Goal: Task Accomplishment & Management: Use online tool/utility

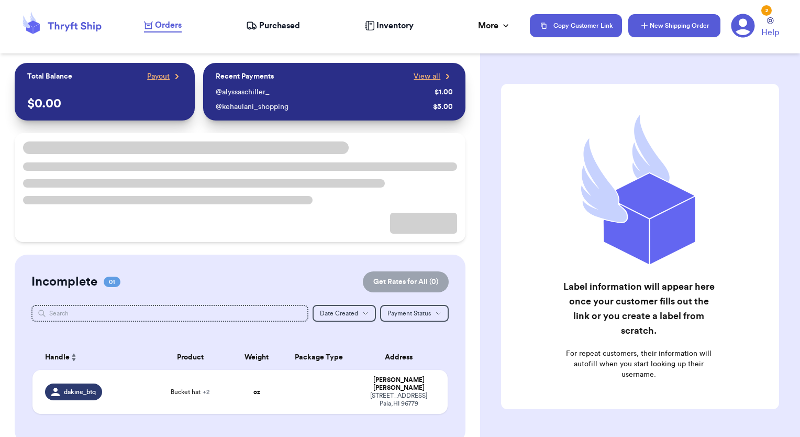
click at [674, 28] on button "New Shipping Order" at bounding box center [674, 25] width 92 height 23
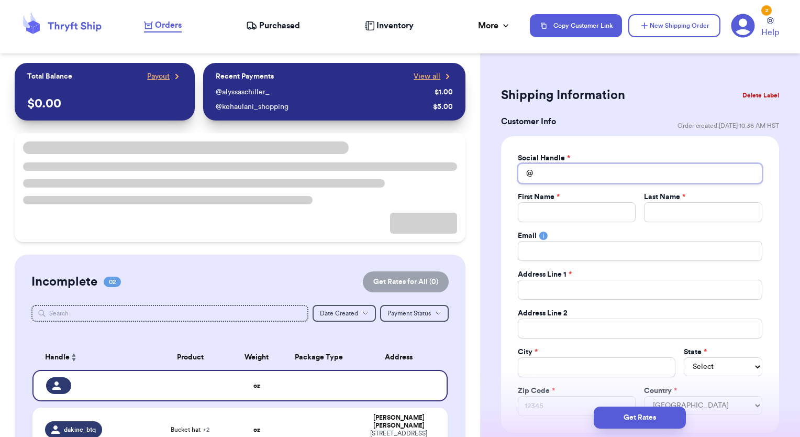
click at [575, 173] on input "Total Amount Paid" at bounding box center [640, 173] width 244 height 20
type input "t"
type input "th"
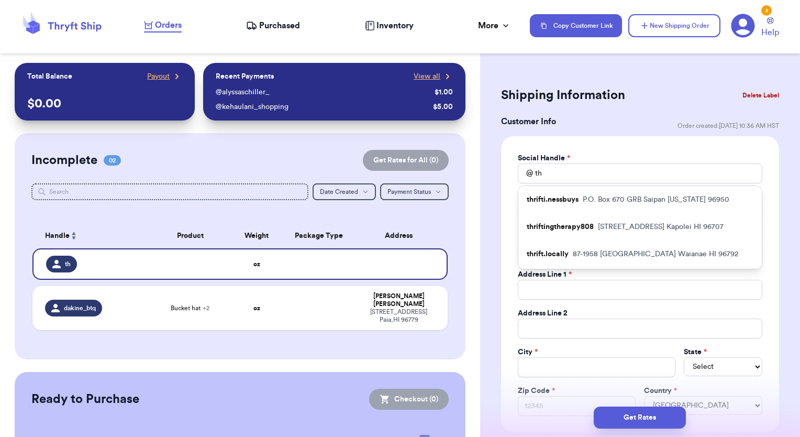
click at [580, 208] on div "thrifti.nessbuys P.O. [STREET_ADDRESS][US_STATE]" at bounding box center [639, 199] width 243 height 27
type input "thrifti.nessbuys"
type input "Wynessa"
type input "Jack"
type input "[EMAIL_ADDRESS][DOMAIN_NAME]"
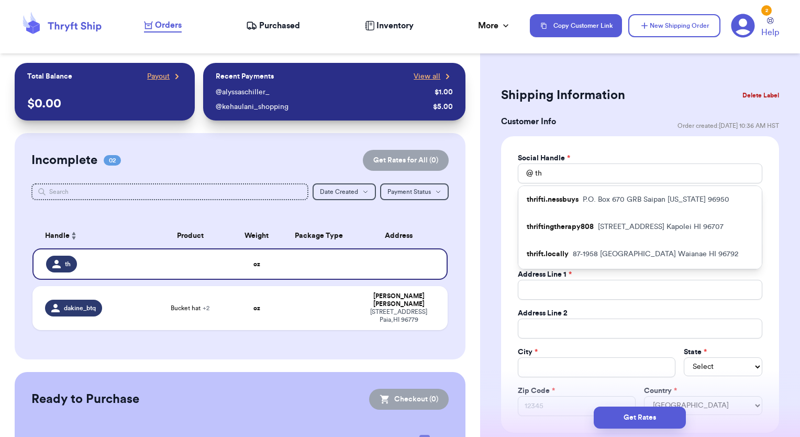
type input "P.O. Box 670 GRB"
type input "Saipan"
select select "MP"
type input "96950"
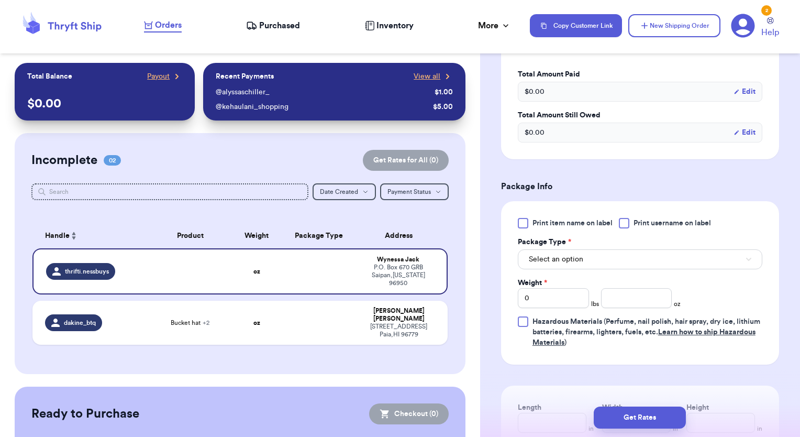
scroll to position [523, 0]
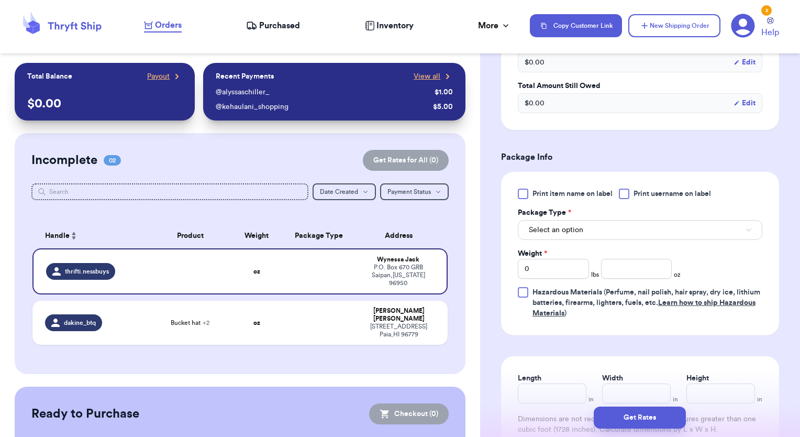
click at [631, 194] on label "Print username on label" at bounding box center [665, 193] width 92 height 10
click at [0, 0] on input "Print username on label" at bounding box center [0, 0] width 0 height 0
click at [582, 229] on button "Select an option" at bounding box center [640, 230] width 244 height 20
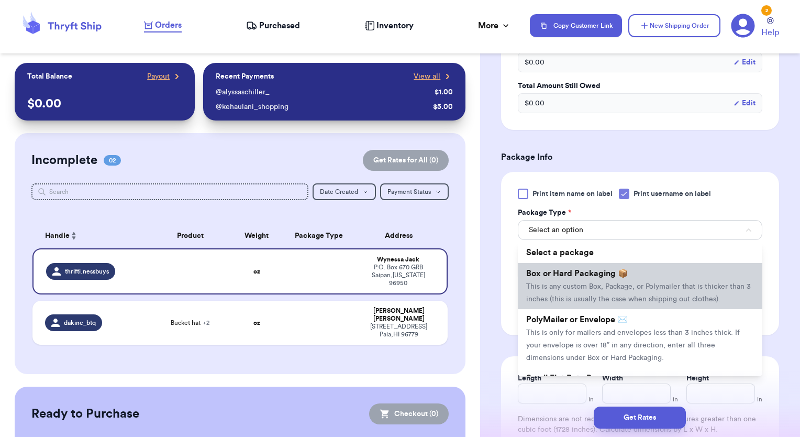
click at [593, 294] on span "This is any custom Box, Package, or Polymailer that is thicker than 3 inches (t…" at bounding box center [638, 293] width 225 height 20
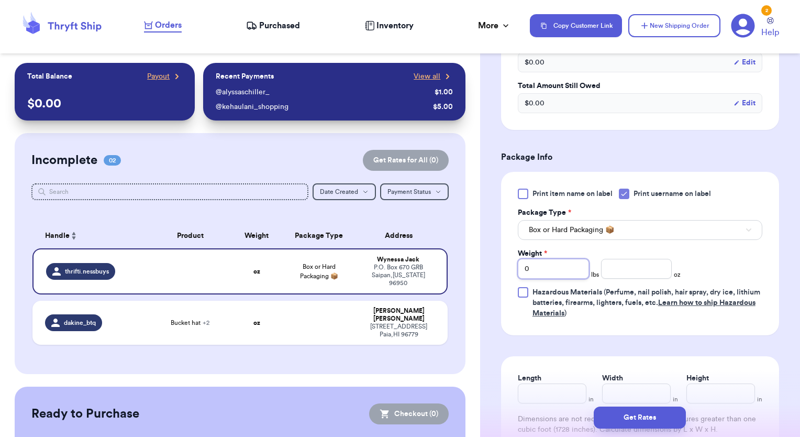
click at [484, 266] on div "Shipping Information Delete Label Customer Info Order created: [DATE] 10:36 AM …" at bounding box center [640, 297] width 320 height 1516
type input "6"
click at [762, 251] on div "Print item name on label Print username on label Package Type * Box or Hard Pac…" at bounding box center [640, 253] width 278 height 163
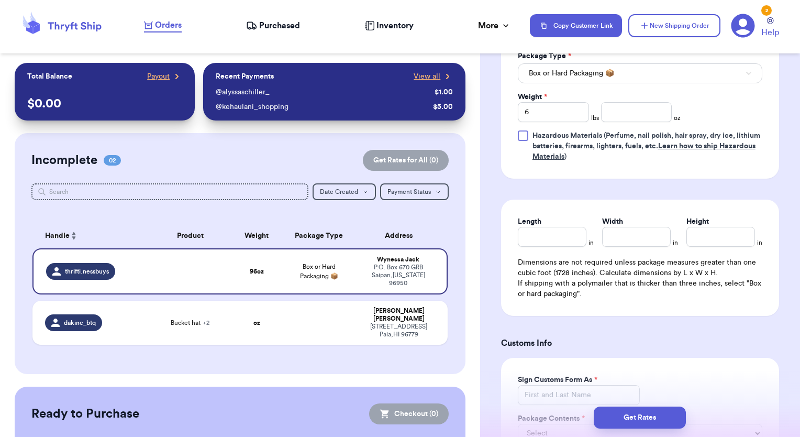
scroll to position [680, 0]
click at [551, 233] on input "Length" at bounding box center [552, 236] width 69 height 20
type input "2"
type input "22"
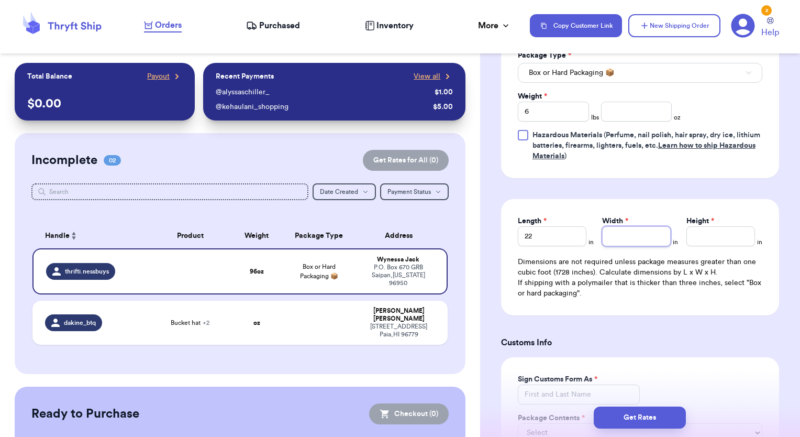
type input "1"
type input "13"
type input "1"
type input "15"
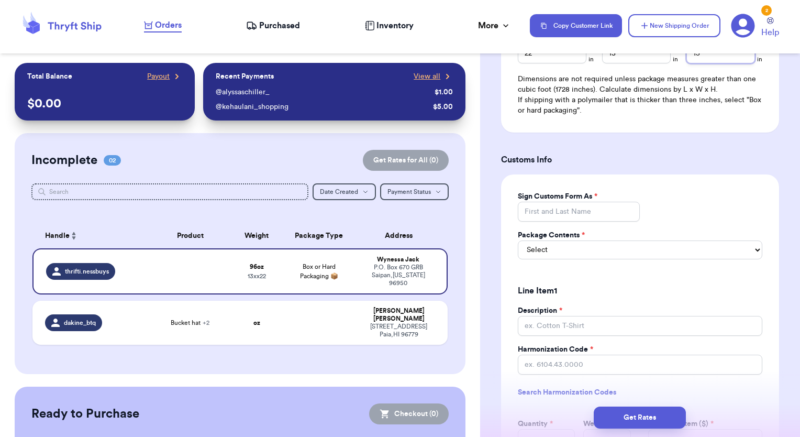
scroll to position [890, 0]
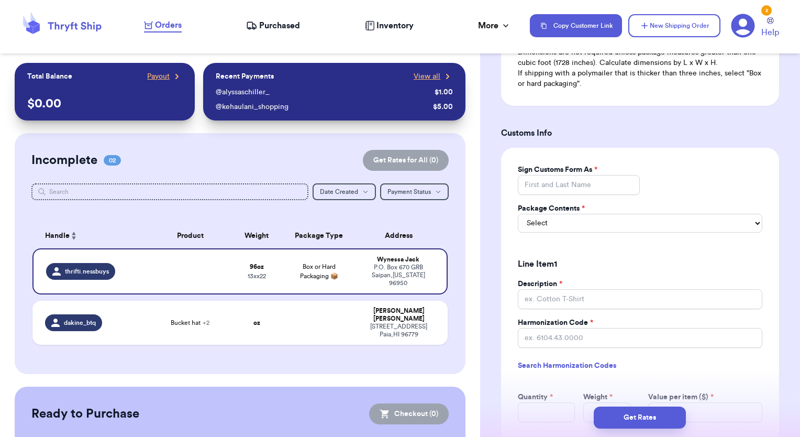
type input "15"
click at [569, 185] on input "Sign Customs Form As *" at bounding box center [579, 185] width 122 height 20
type input "[PERSON_NAME]"
type input "0"
type input "Cotton T-Shirts"
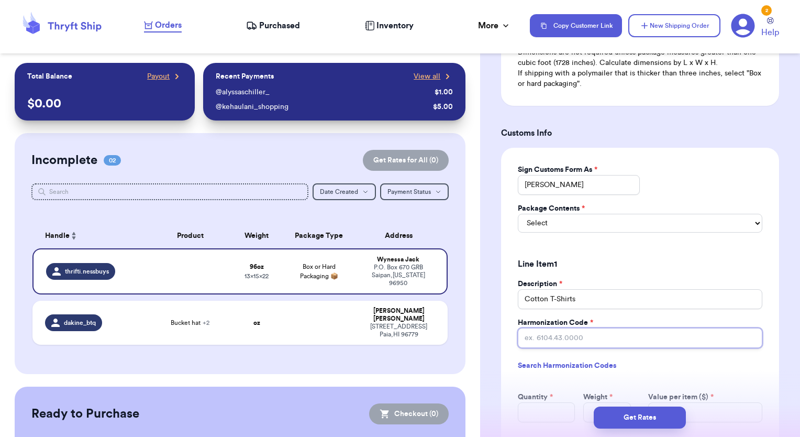
type input "6109.10.0042"
type input "52"
type input "4"
type input "1.00"
click at [658, 242] on div "Sign Customs Form As * [PERSON_NAME] Package Contents * Select Merchandise Gift…" at bounding box center [640, 355] width 278 height 414
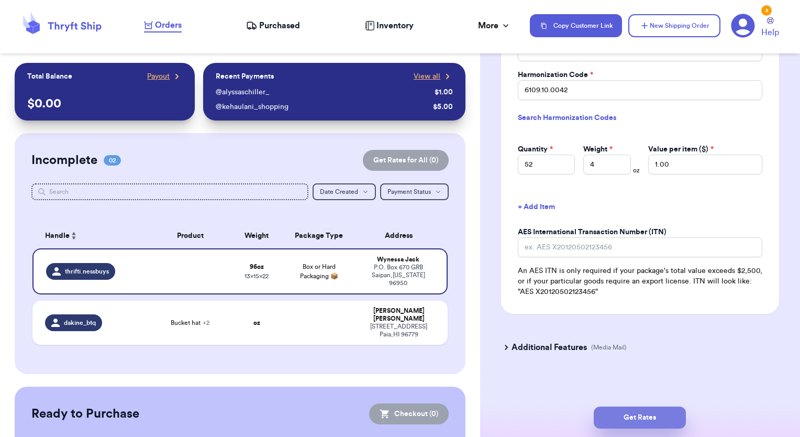
click at [643, 418] on button "Get Rates" at bounding box center [640, 417] width 92 height 22
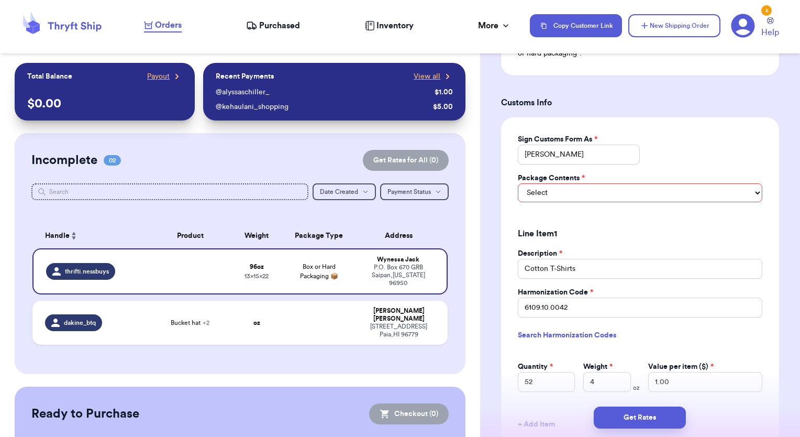
scroll to position [734, 0]
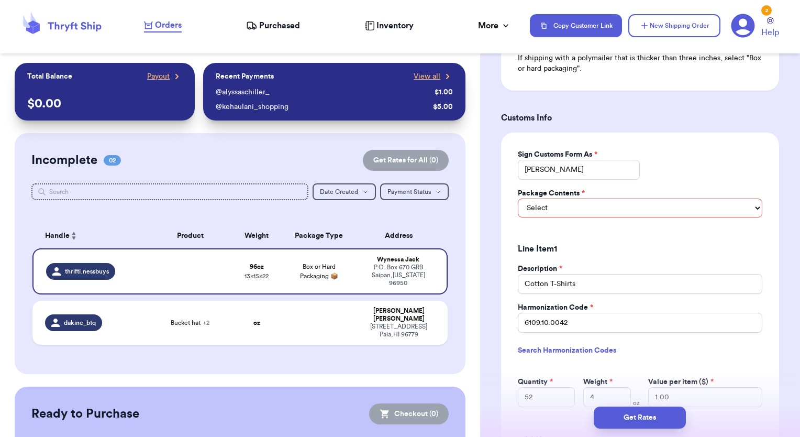
click at [585, 198] on div "Package Contents *" at bounding box center [640, 193] width 244 height 10
click at [586, 216] on select "Select Merchandise Gift Documents" at bounding box center [640, 207] width 244 height 19
select select "MERCHANDISE"
click at [518, 209] on select "Select Merchandise Gift Documents" at bounding box center [640, 207] width 244 height 19
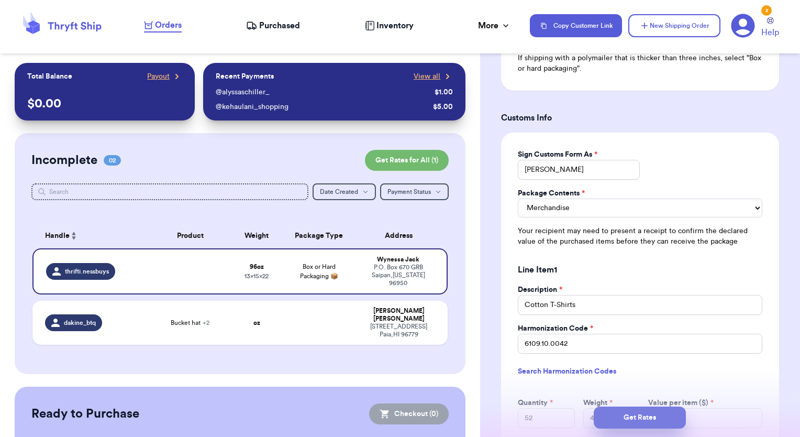
click at [639, 418] on button "Get Rates" at bounding box center [640, 417] width 92 height 22
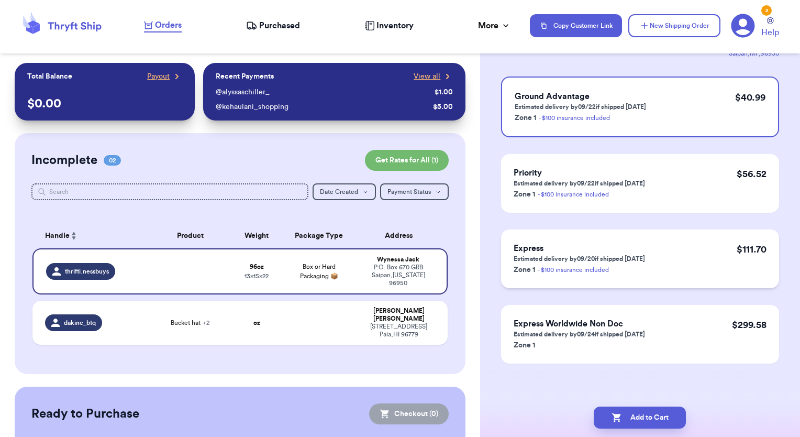
scroll to position [0, 0]
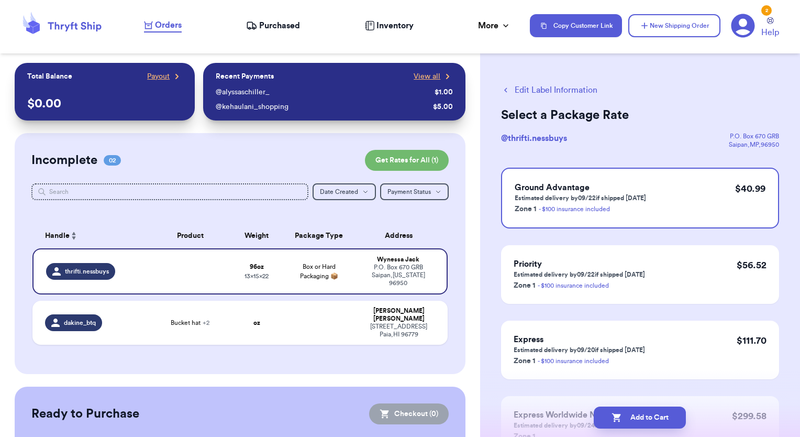
click at [511, 87] on button "Edit Label Information" at bounding box center [549, 90] width 96 height 13
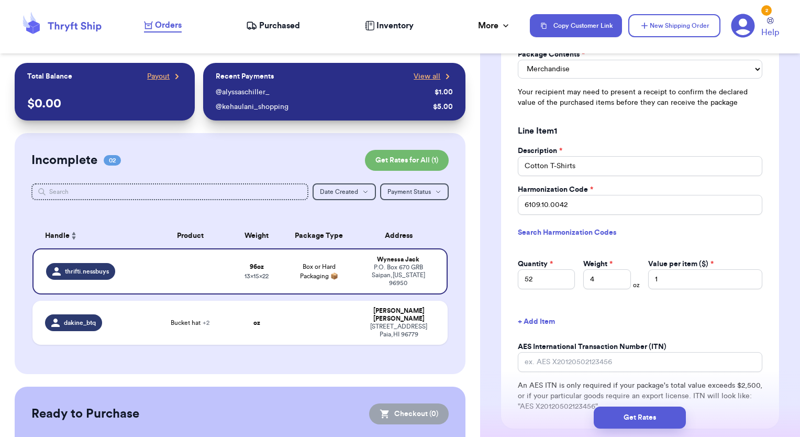
scroll to position [890, 0]
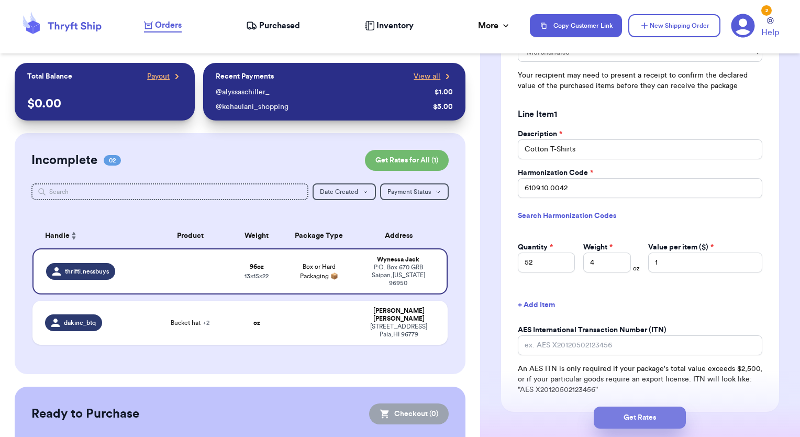
click at [641, 424] on button "Get Rates" at bounding box center [640, 417] width 92 height 22
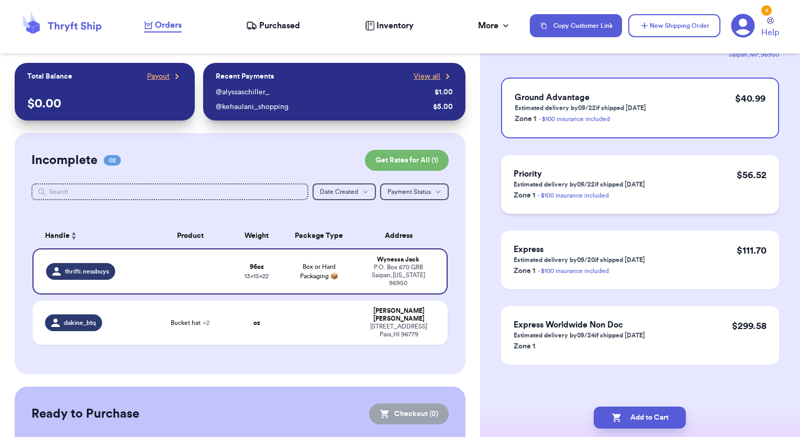
scroll to position [0, 0]
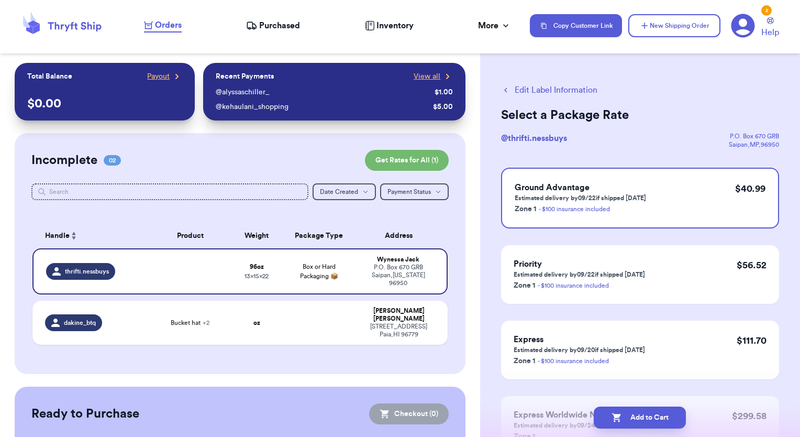
click at [539, 92] on button "Edit Label Information" at bounding box center [549, 90] width 96 height 13
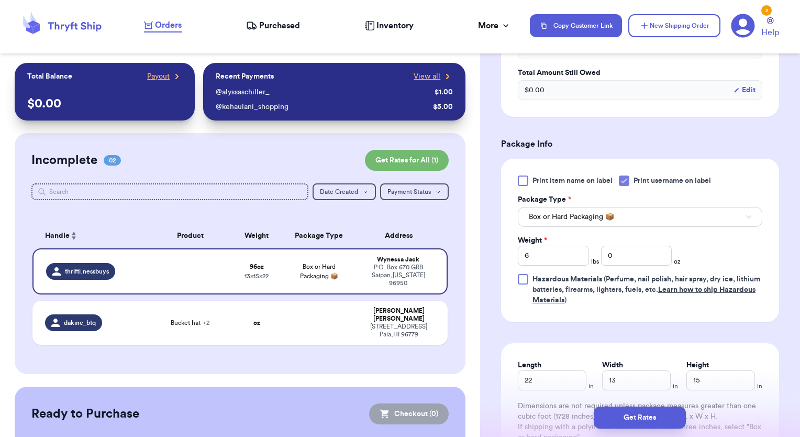
scroll to position [366, 0]
drag, startPoint x: 560, startPoint y: 272, endPoint x: 489, endPoint y: 271, distance: 70.7
click at [489, 271] on div "Shipping Information Delete Label Customer Info Order created: [DATE] 10:36 AM …" at bounding box center [640, 379] width 320 height 1366
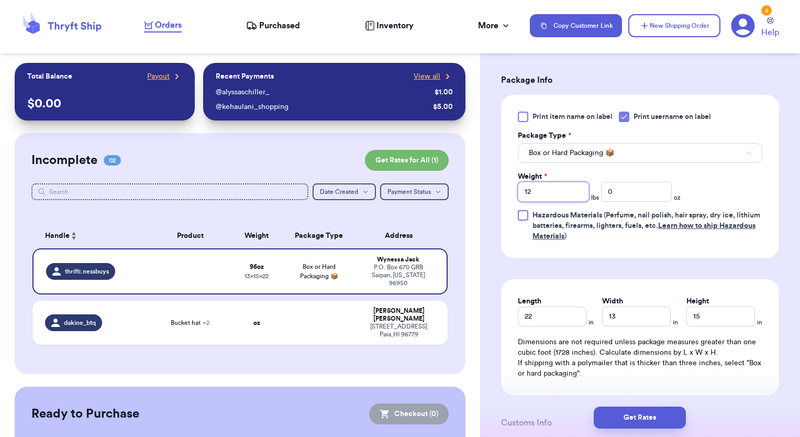
scroll to position [471, 0]
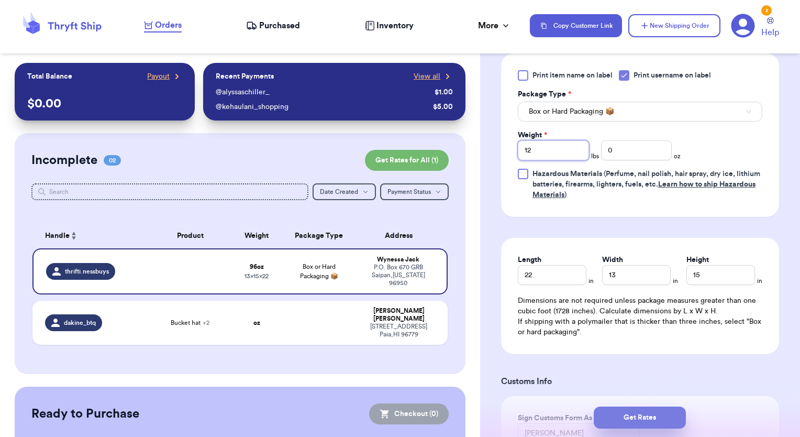
type input "12"
click at [632, 417] on button "Get Rates" at bounding box center [640, 417] width 92 height 22
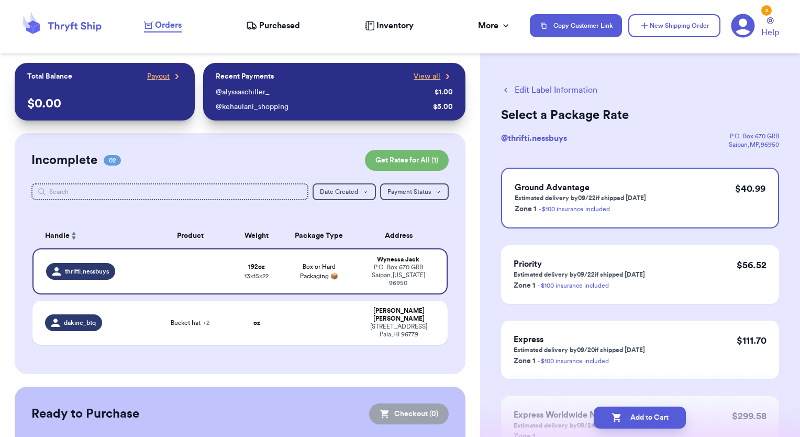
click at [535, 91] on button "Edit Label Information" at bounding box center [549, 90] width 96 height 13
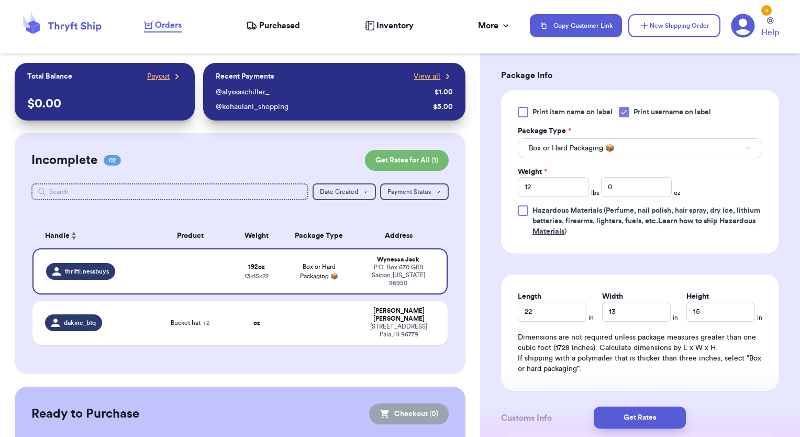
scroll to position [471, 0]
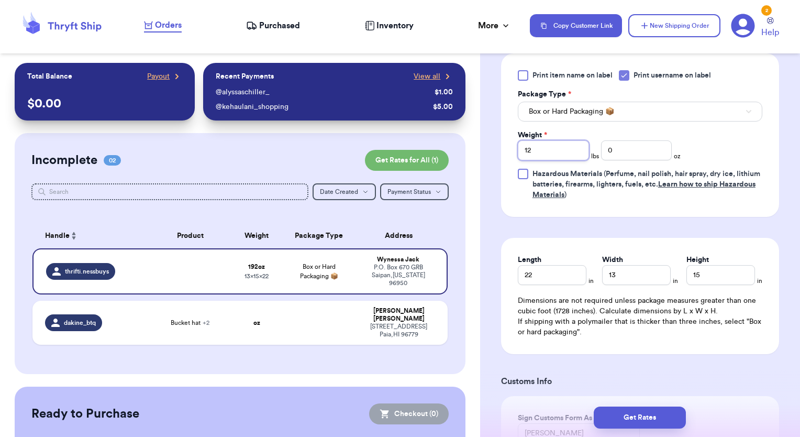
drag, startPoint x: 545, startPoint y: 162, endPoint x: 515, endPoint y: 163, distance: 30.4
click at [515, 163] on div "Print item name on label Print username on label Package Type * Box or Hard Pac…" at bounding box center [640, 134] width 278 height 163
type input "20"
click at [647, 414] on button "Get Rates" at bounding box center [640, 417] width 92 height 22
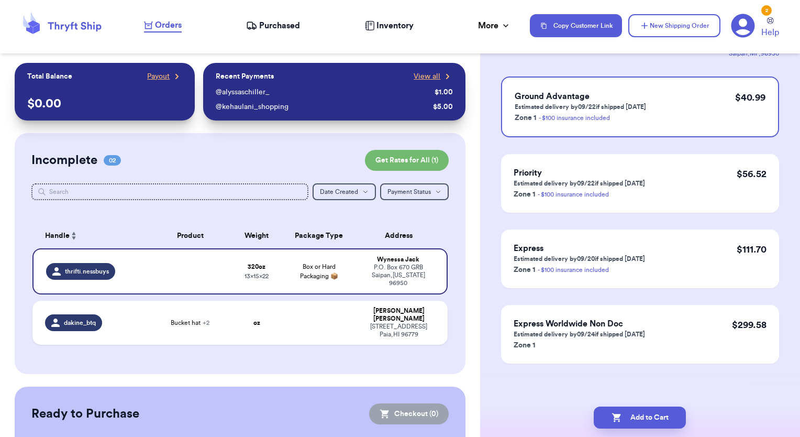
scroll to position [0, 0]
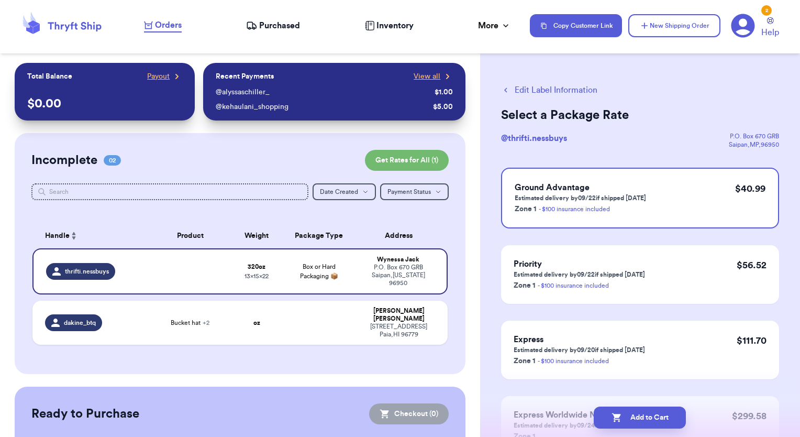
click at [517, 93] on button "Edit Label Information" at bounding box center [549, 90] width 96 height 13
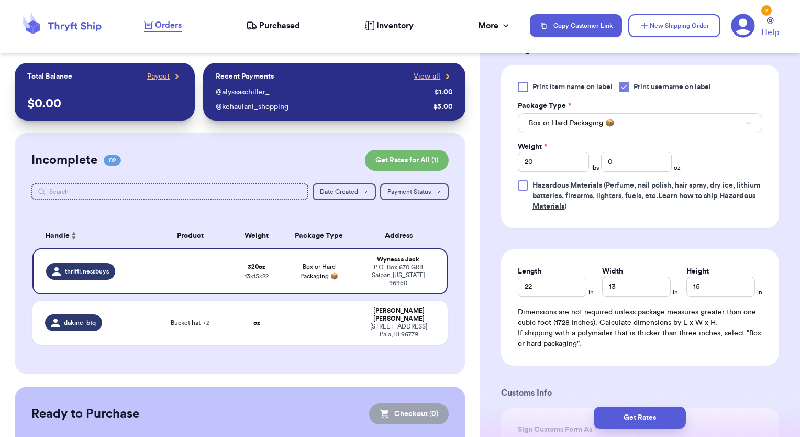
scroll to position [471, 0]
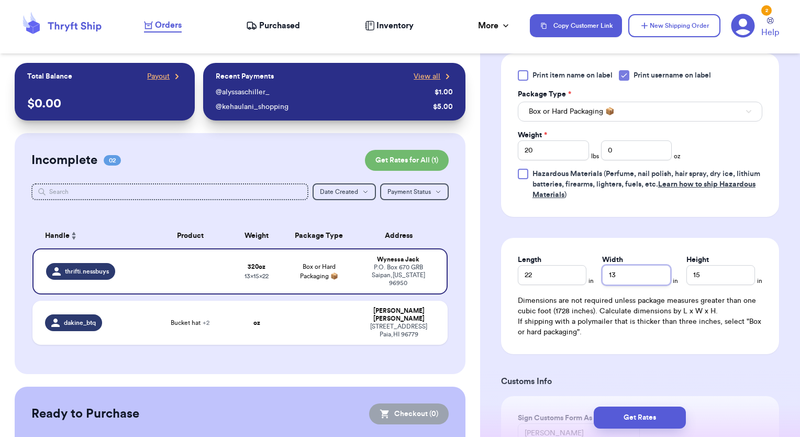
drag, startPoint x: 633, startPoint y: 288, endPoint x: 549, endPoint y: 281, distance: 84.0
click at [546, 285] on div "Length 22 in Width 13 in Height 15 in" at bounding box center [640, 269] width 244 height 30
type input "15"
drag, startPoint x: 662, startPoint y: 289, endPoint x: 656, endPoint y: 289, distance: 5.8
click at [656, 285] on div "Length 22 in Width 15 in Height 15 in" at bounding box center [640, 269] width 244 height 30
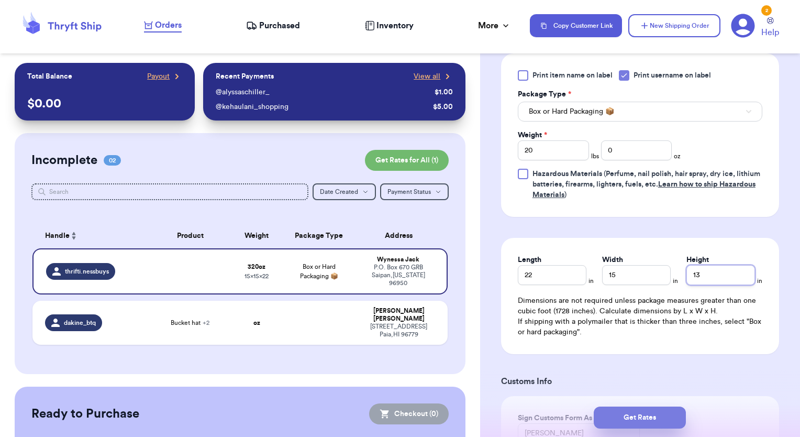
type input "13"
click at [643, 425] on button "Get Rates" at bounding box center [640, 417] width 92 height 22
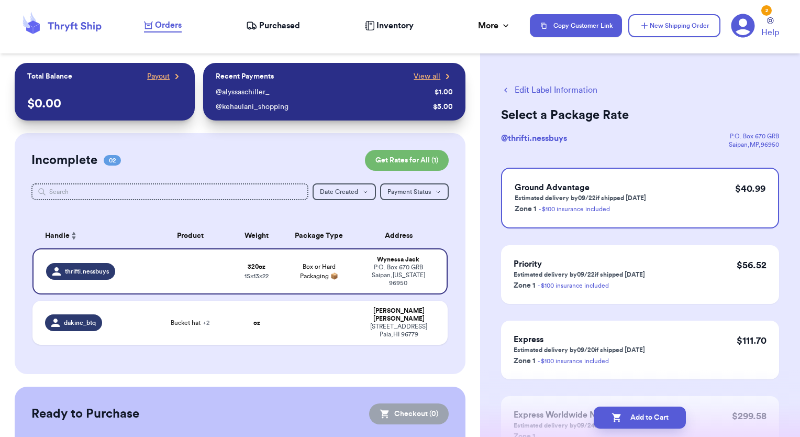
click at [523, 87] on button "Edit Label Information" at bounding box center [549, 90] width 96 height 13
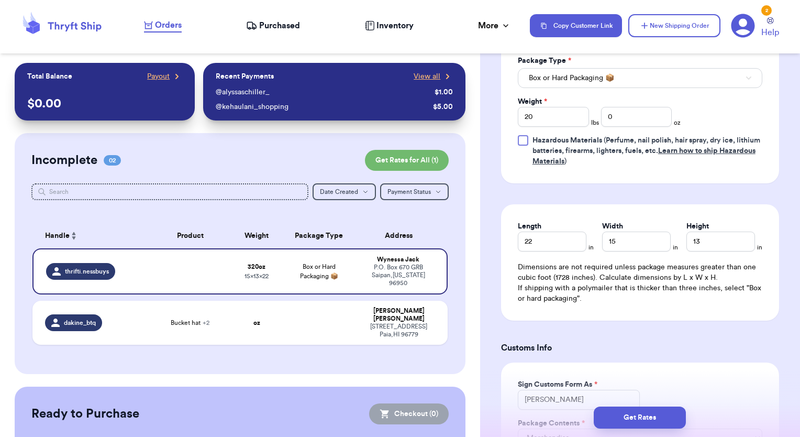
scroll to position [523, 0]
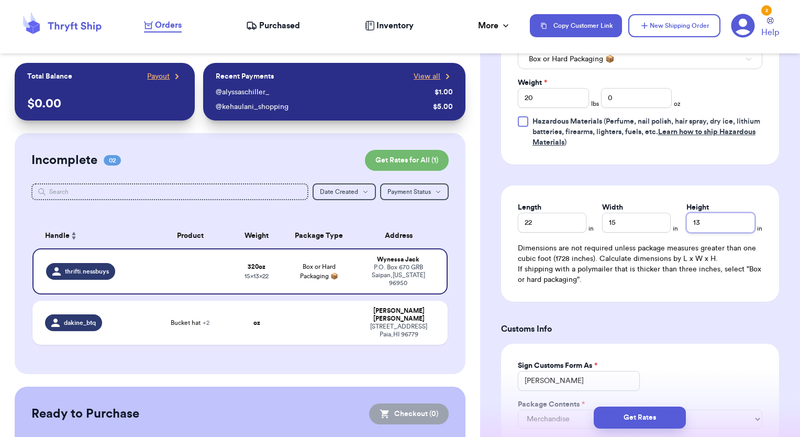
drag, startPoint x: 718, startPoint y: 233, endPoint x: 667, endPoint y: 233, distance: 51.3
click at [667, 232] on div "Length 22 in Width 15 in Height 13 in" at bounding box center [640, 217] width 244 height 30
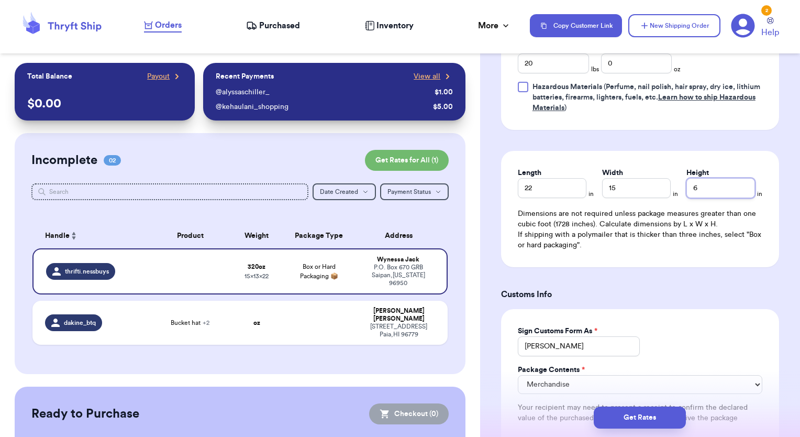
scroll to position [576, 0]
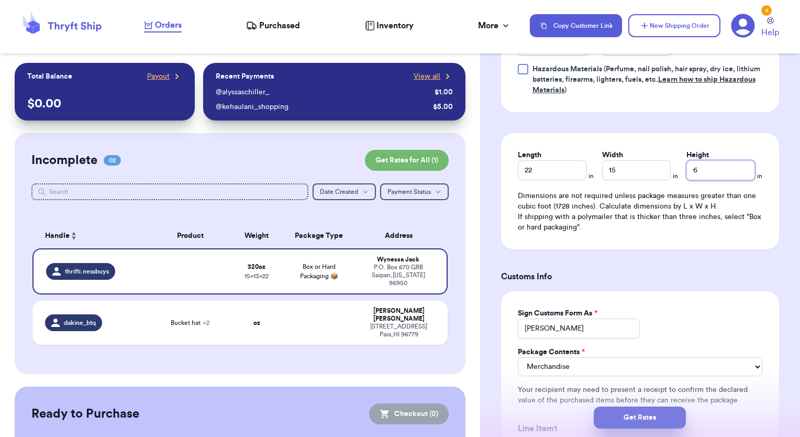
type input "6"
click at [645, 418] on button "Get Rates" at bounding box center [640, 417] width 92 height 22
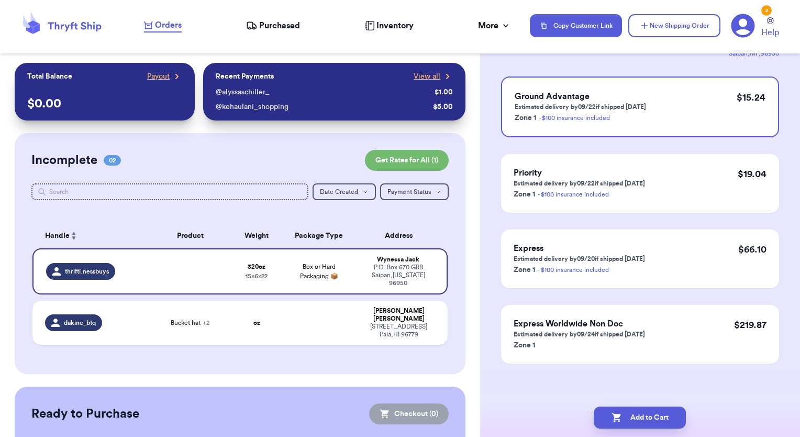
scroll to position [0, 0]
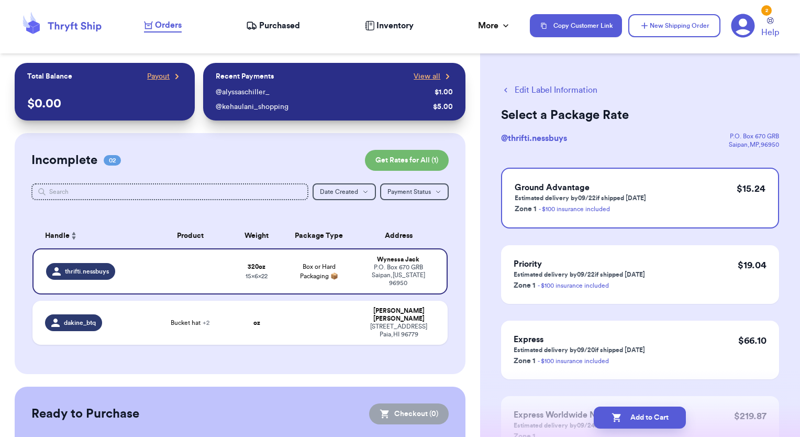
click at [521, 91] on button "Edit Label Information" at bounding box center [549, 90] width 96 height 13
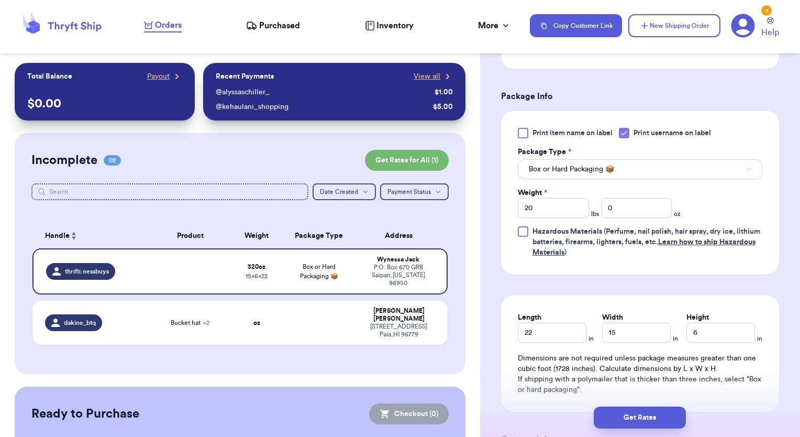
scroll to position [419, 0]
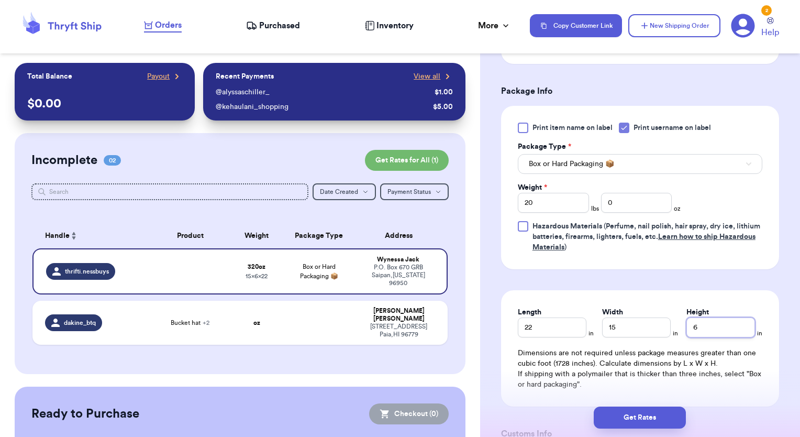
drag, startPoint x: 707, startPoint y: 341, endPoint x: 658, endPoint y: 341, distance: 48.7
click at [658, 337] on div "Length 22 in Width 15 in Height 6 in" at bounding box center [640, 322] width 244 height 30
click at [705, 337] on input "6" at bounding box center [720, 327] width 69 height 20
click at [712, 337] on input "6" at bounding box center [720, 327] width 69 height 20
click at [646, 417] on button "Get Rates" at bounding box center [640, 417] width 92 height 22
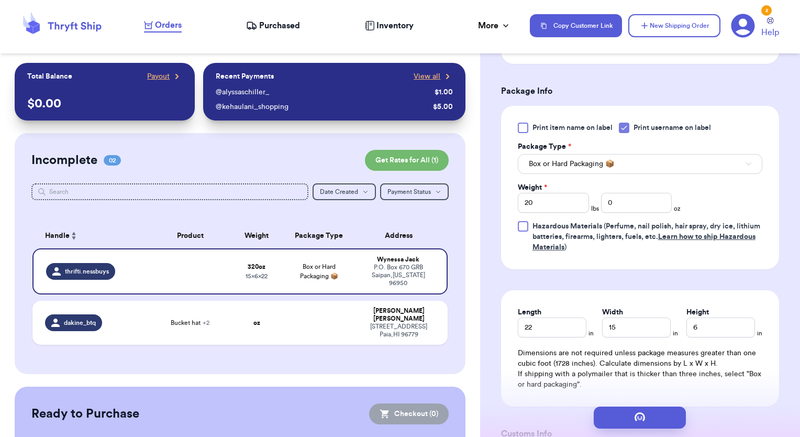
scroll to position [0, 0]
